Goal: Task Accomplishment & Management: Manage account settings

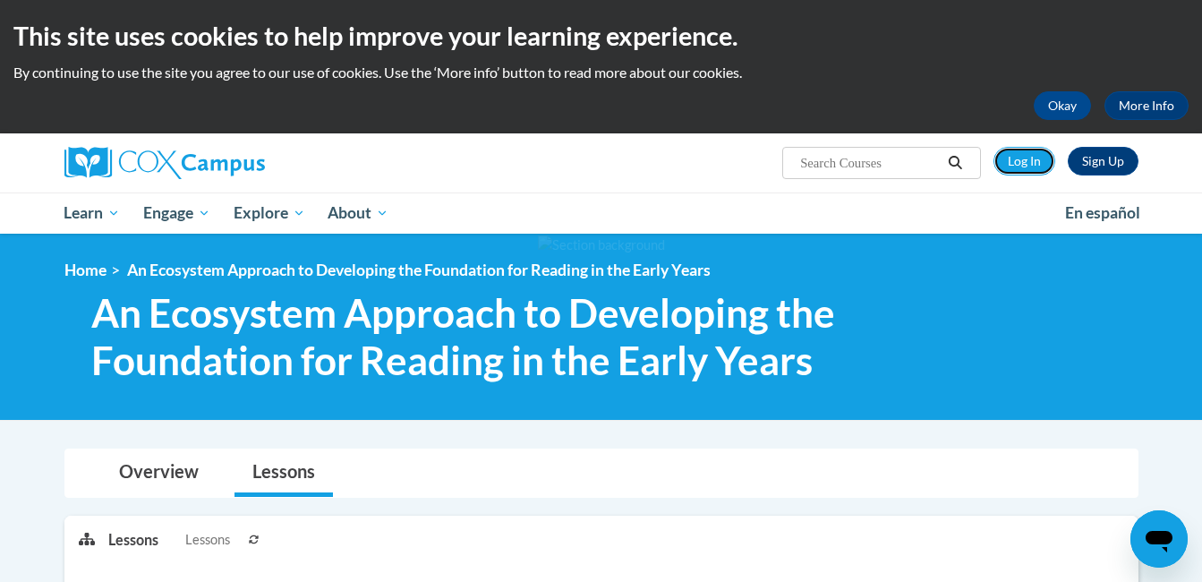
click at [1026, 163] on link "Log In" at bounding box center [1025, 161] width 62 height 29
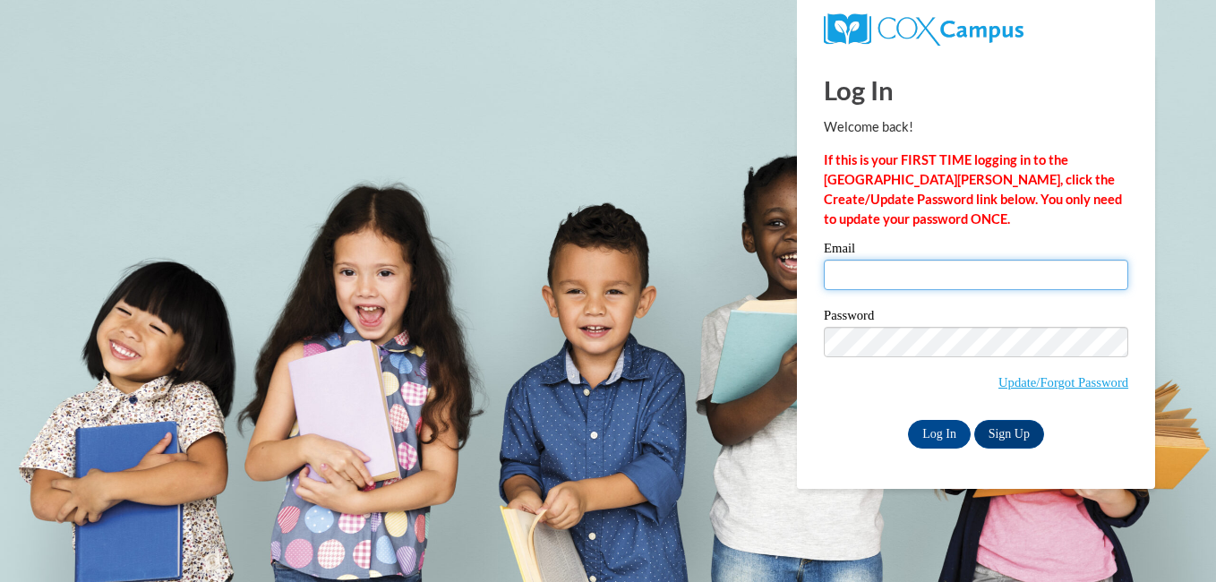
click at [876, 275] on input "Email" at bounding box center [975, 275] width 304 height 30
type input "wkayatana@gmail.com"
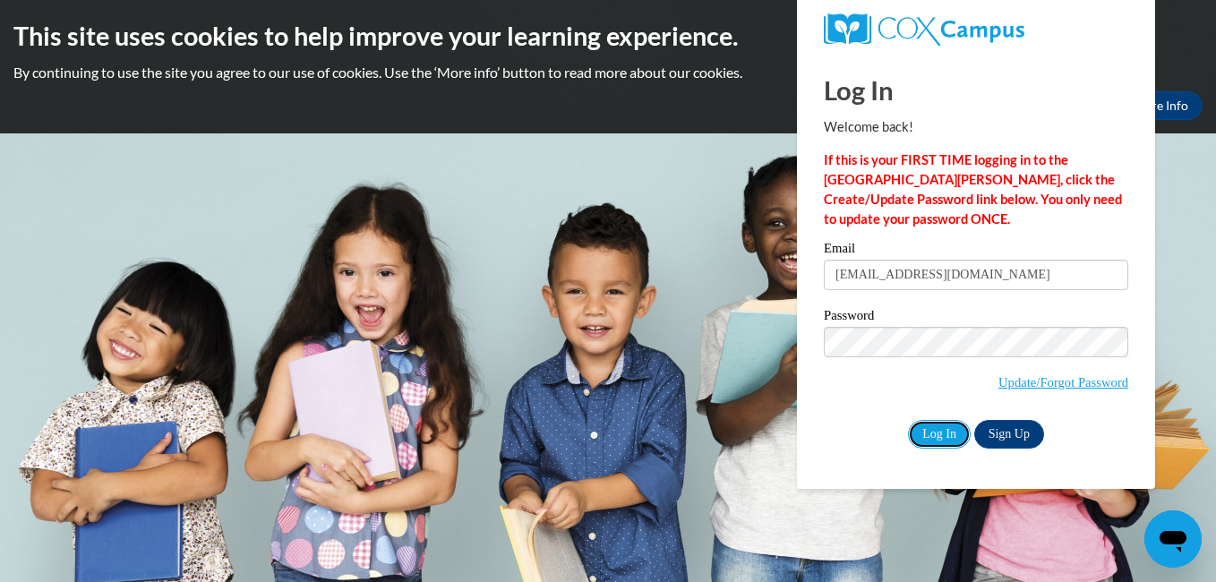
click at [944, 434] on input "Log In" at bounding box center [939, 434] width 63 height 29
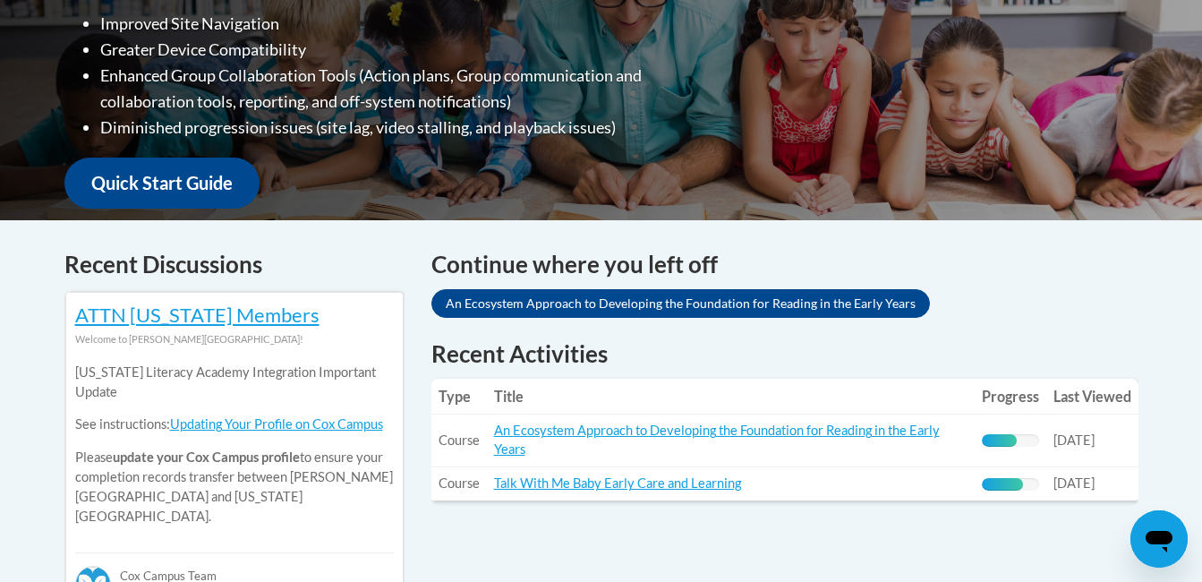
scroll to position [541, 0]
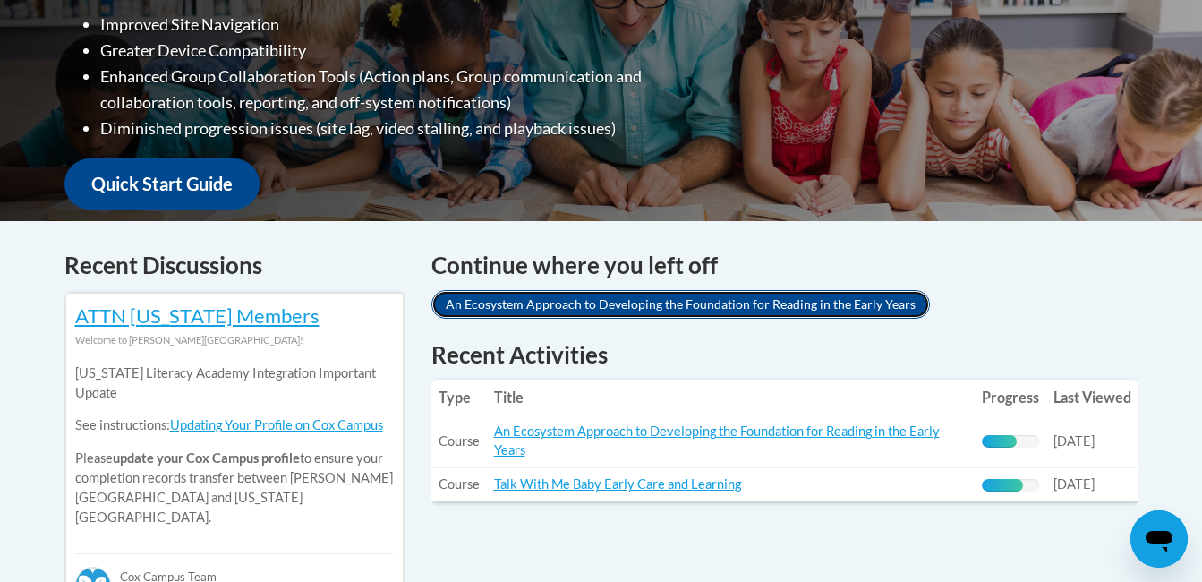
click at [518, 290] on link "An Ecosystem Approach to Developing the Foundation for Reading in the Early Yea…" at bounding box center [680, 304] width 499 height 29
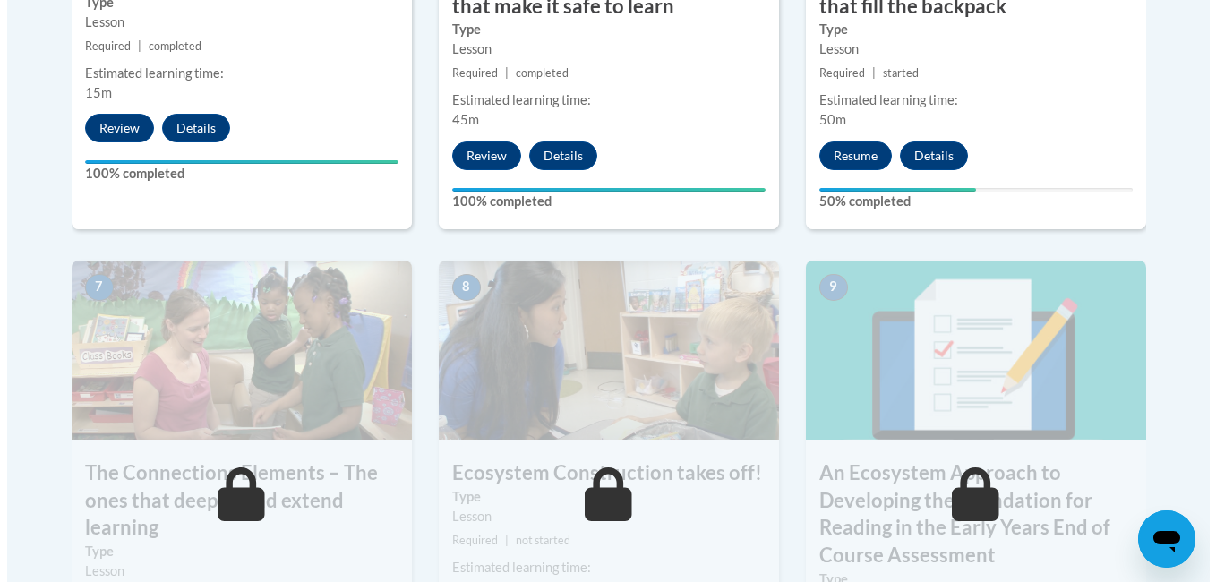
scroll to position [1368, 0]
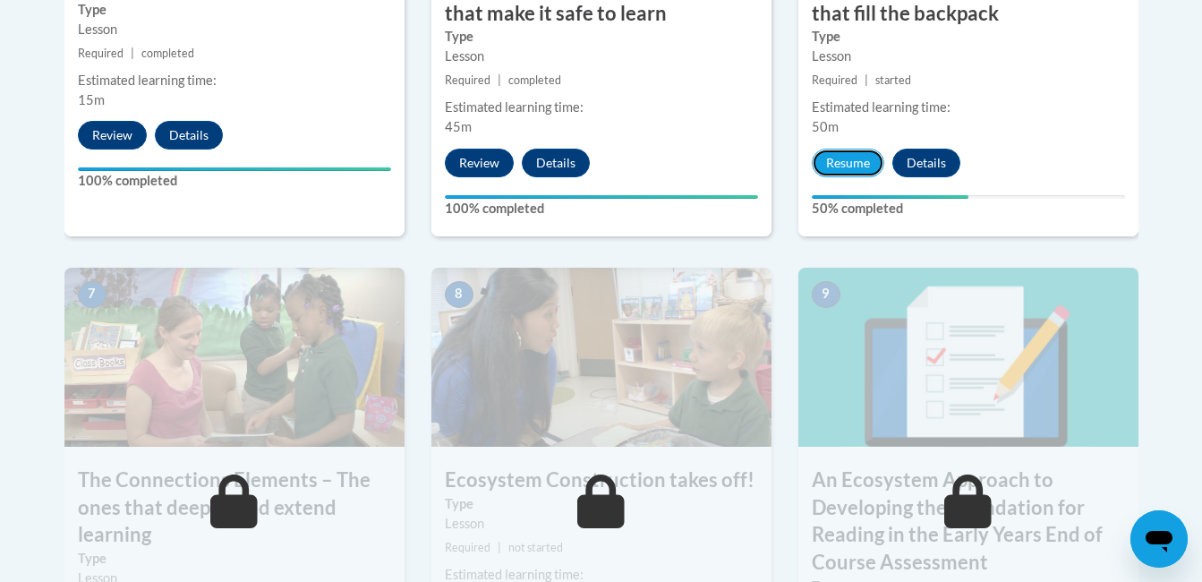
click at [862, 166] on button "Resume" at bounding box center [848, 163] width 73 height 29
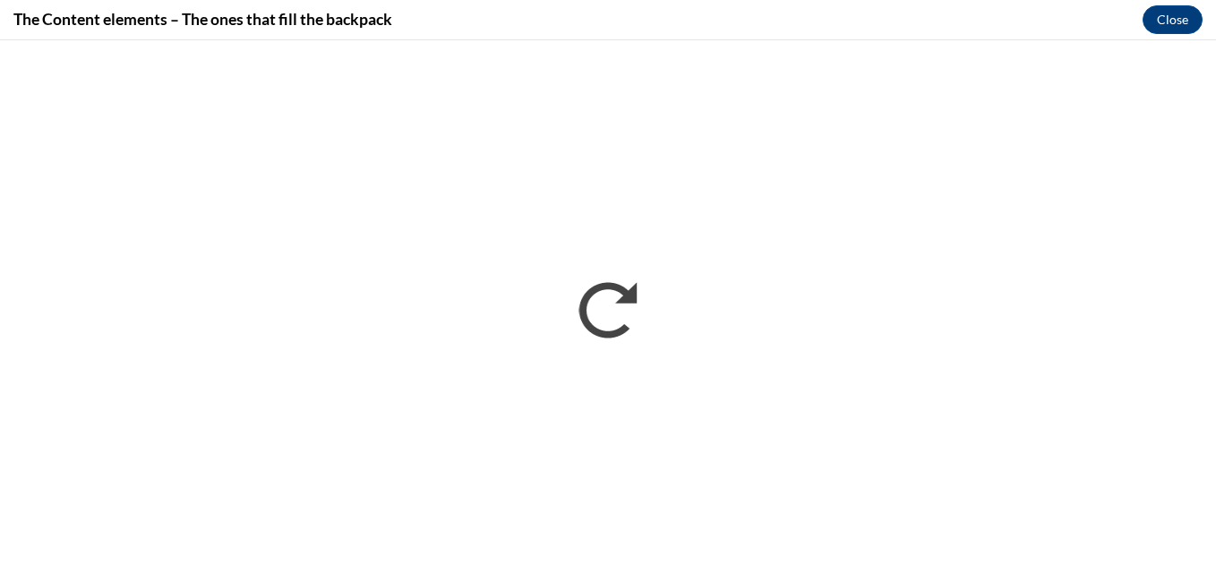
scroll to position [0, 0]
